Goal: Transaction & Acquisition: Purchase product/service

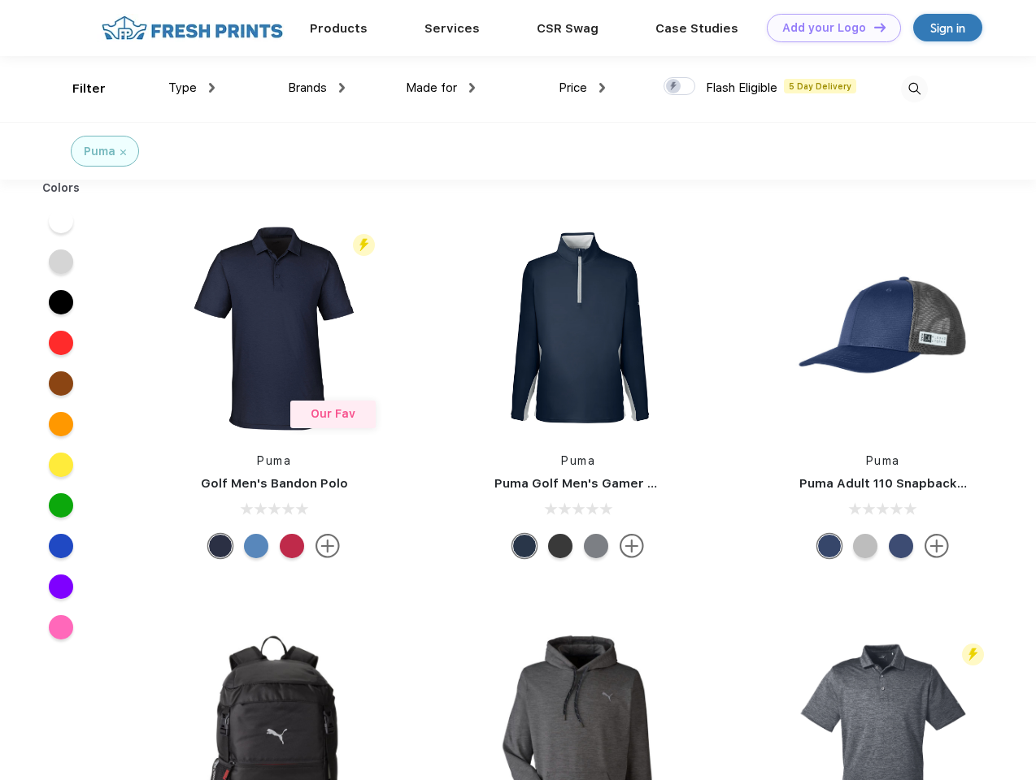
click at [827, 28] on link "Add your Logo Design Tool" at bounding box center [834, 28] width 134 height 28
click at [0, 0] on div "Design Tool" at bounding box center [0, 0] width 0 height 0
click at [872, 27] on link "Add your Logo Design Tool" at bounding box center [834, 28] width 134 height 28
click at [78, 89] on div "Filter" at bounding box center [88, 89] width 33 height 19
click at [192, 88] on span "Type" at bounding box center [182, 87] width 28 height 15
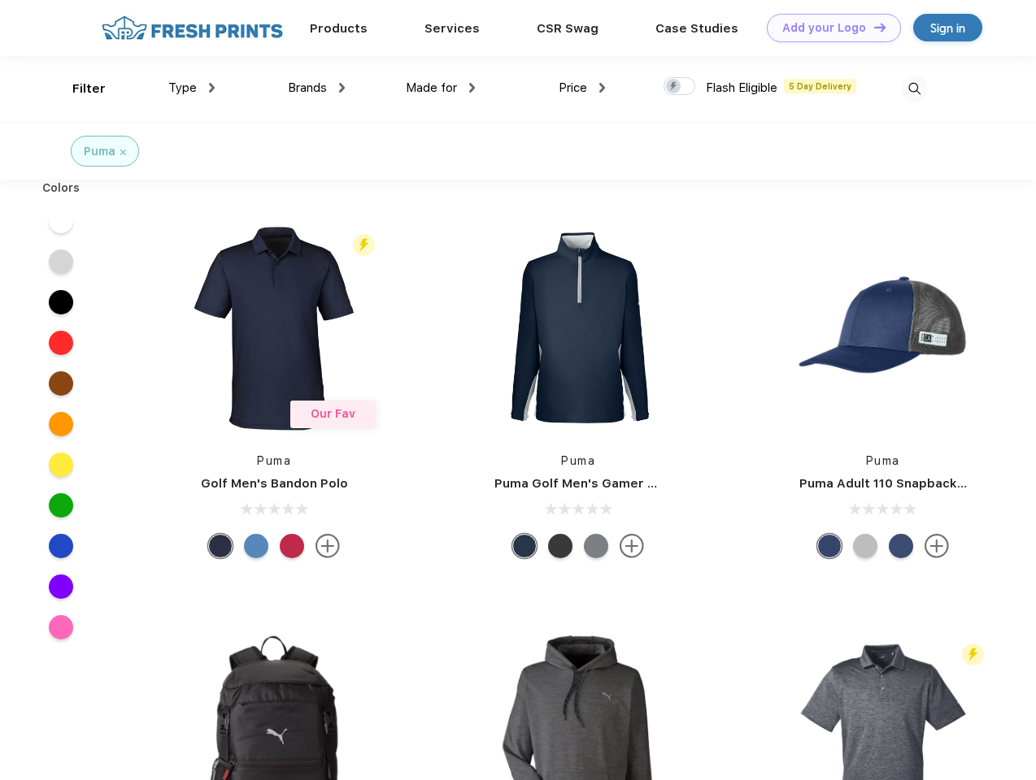
click at [316, 88] on span "Brands" at bounding box center [307, 87] width 39 height 15
click at [441, 88] on span "Made for" at bounding box center [431, 87] width 51 height 15
click at [582, 88] on span "Price" at bounding box center [572, 87] width 28 height 15
click at [680, 87] on div at bounding box center [679, 86] width 32 height 18
click at [674, 87] on input "checkbox" at bounding box center [668, 81] width 11 height 11
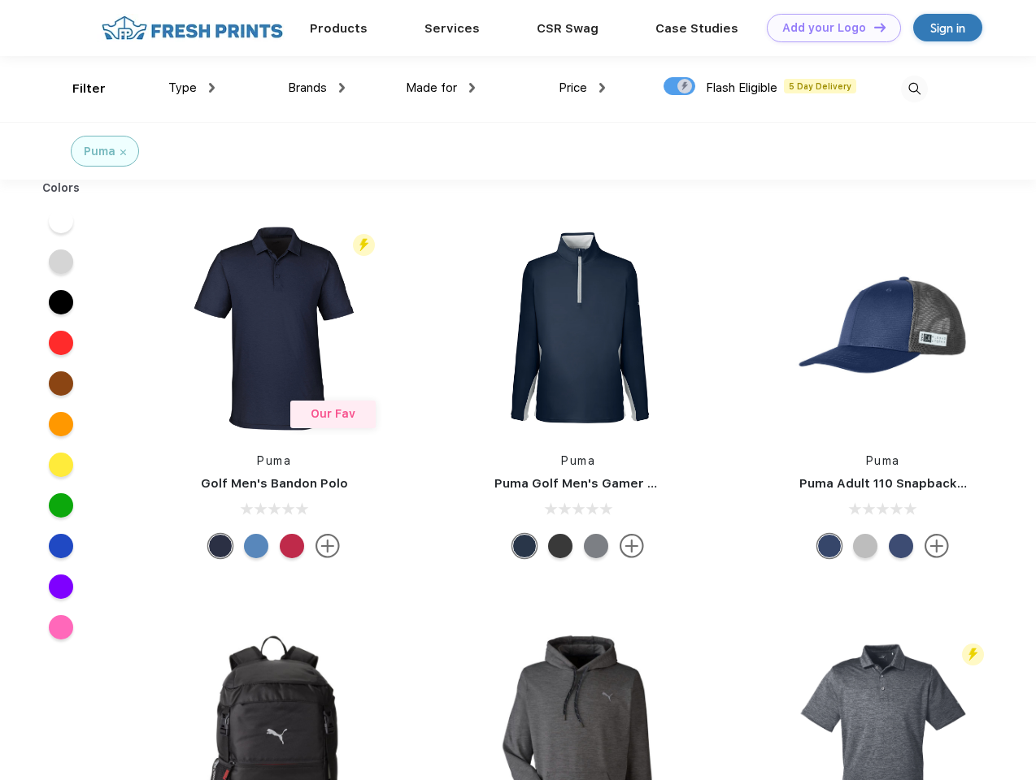
click at [914, 89] on img at bounding box center [914, 89] width 27 height 27
